Goal: Task Accomplishment & Management: Manage account settings

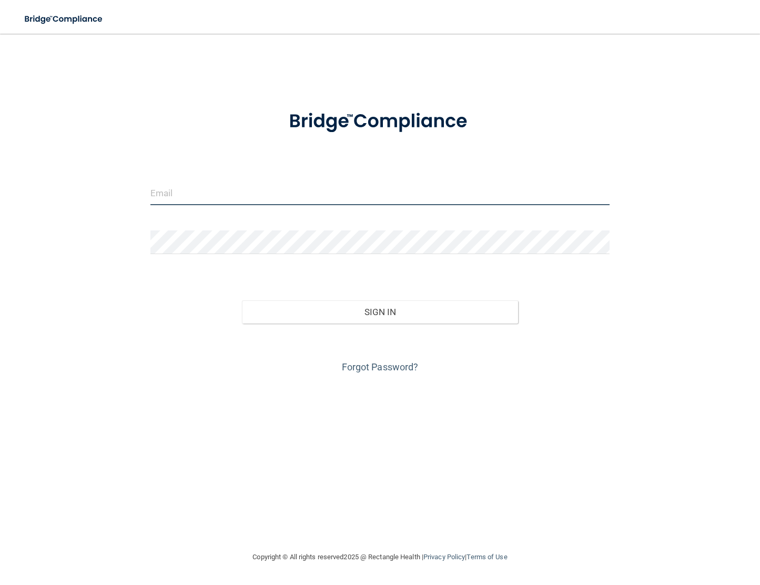
type input "[EMAIL_ADDRESS][DOMAIN_NAME]"
click at [333, 303] on button "Sign In" at bounding box center [379, 311] width 275 height 23
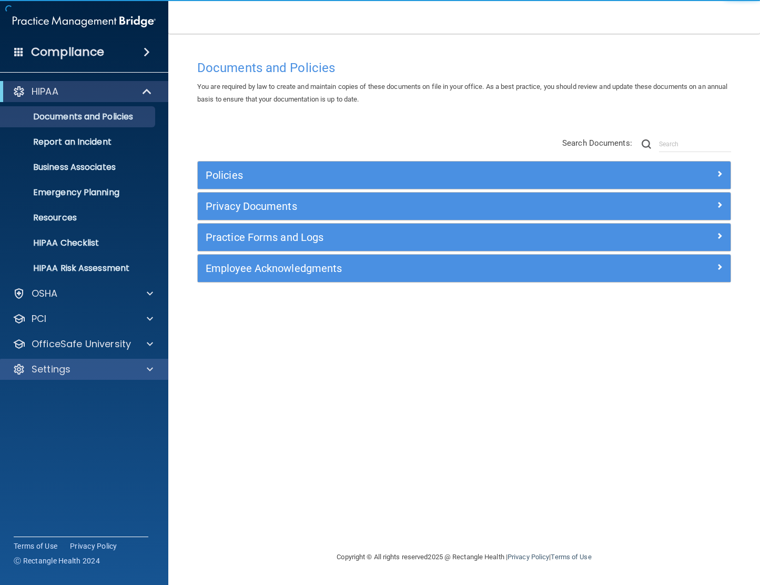
click at [141, 368] on div at bounding box center [148, 369] width 26 height 13
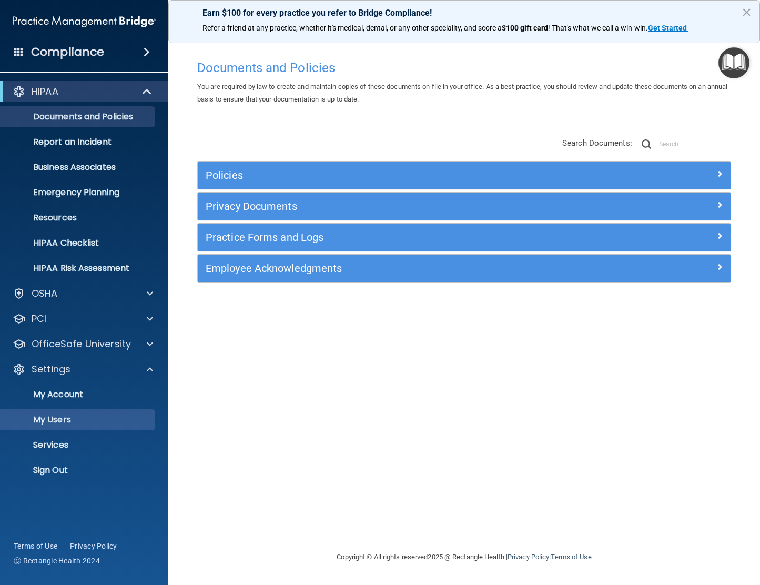
click at [94, 423] on p "My Users" at bounding box center [79, 419] width 144 height 11
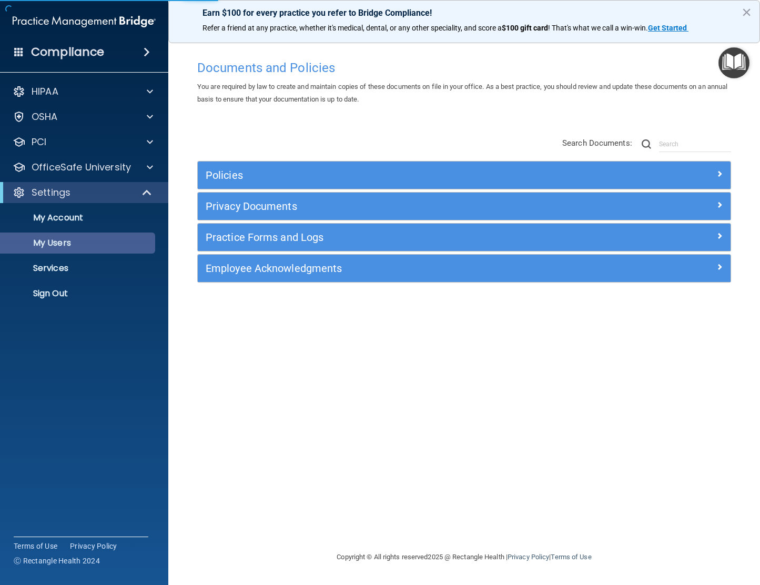
select select "20"
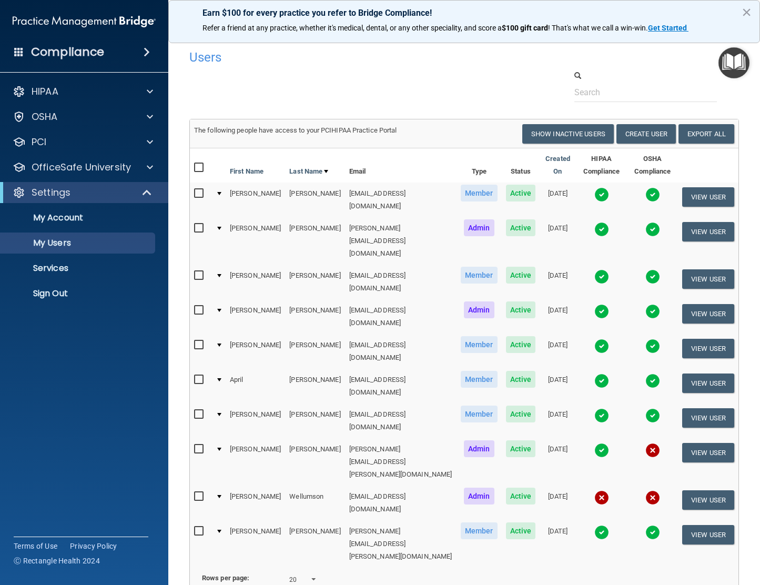
click at [199, 445] on input "checkbox" at bounding box center [200, 449] width 12 height 8
checkbox input "true"
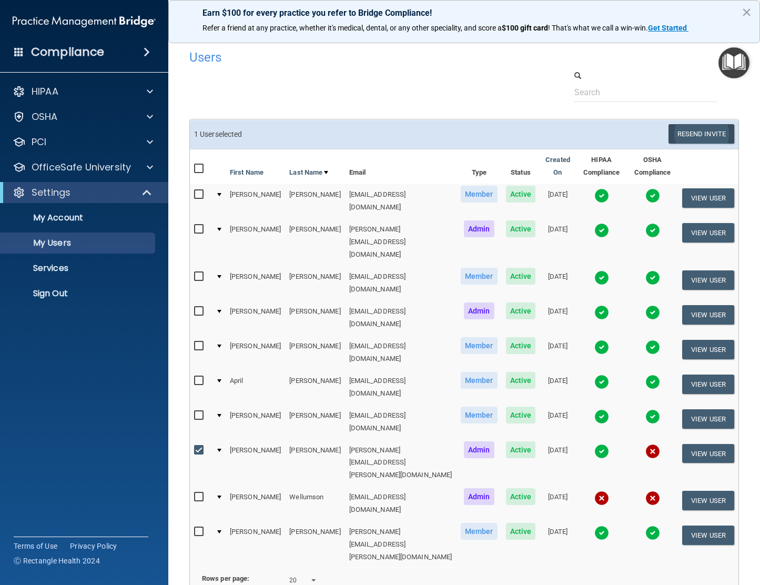
click at [691, 134] on button "Resend Invite" at bounding box center [701, 133] width 66 height 19
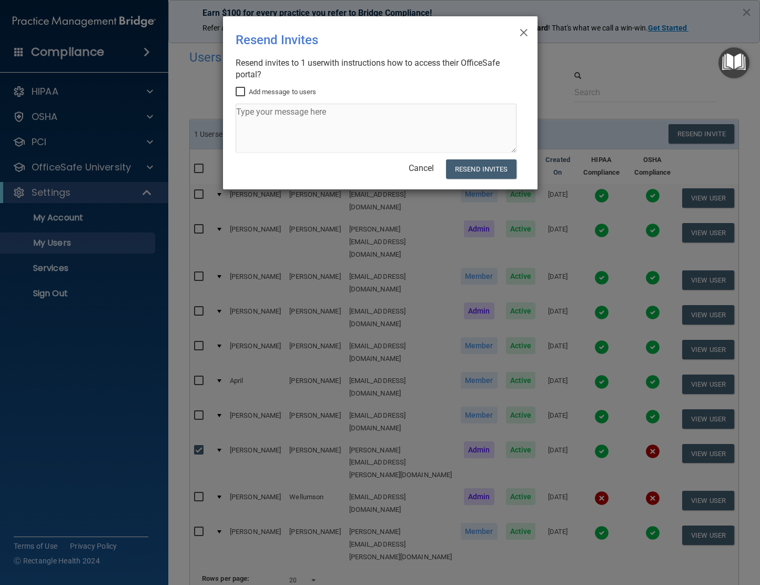
drag, startPoint x: 240, startPoint y: 88, endPoint x: 255, endPoint y: 106, distance: 23.6
click at [240, 88] on input "Add message to users" at bounding box center [241, 92] width 12 height 8
checkbox input "true"
click at [262, 119] on textarea at bounding box center [375, 128] width 281 height 49
type textarea "Hi, sorry about this"
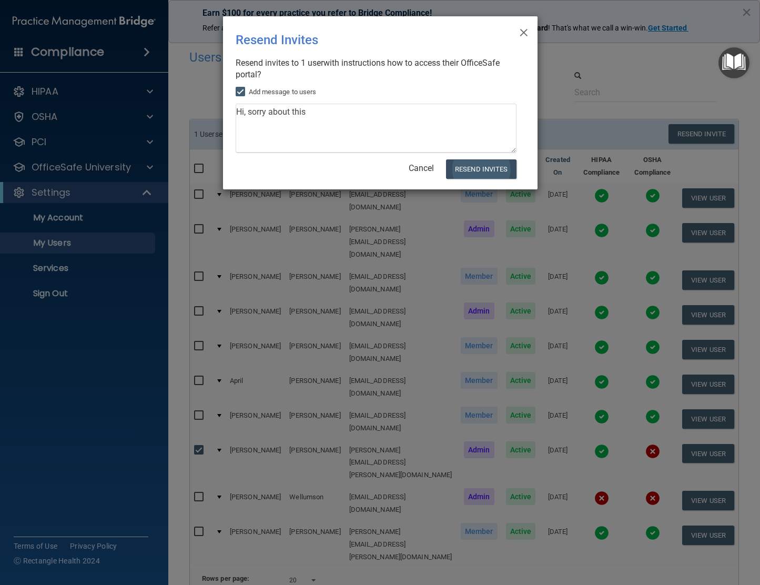
click at [481, 169] on button "Resend Invites" at bounding box center [481, 168] width 70 height 19
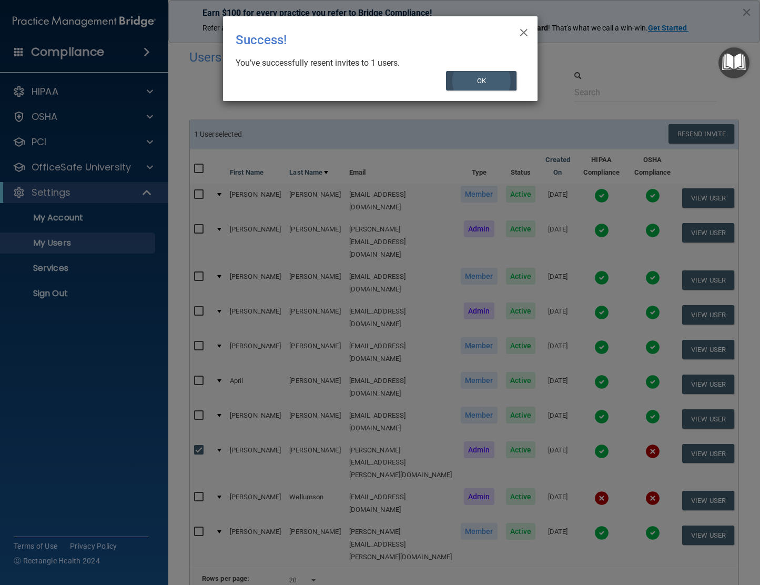
click at [485, 75] on button "OK" at bounding box center [481, 80] width 70 height 19
